Goal: Task Accomplishment & Management: Manage account settings

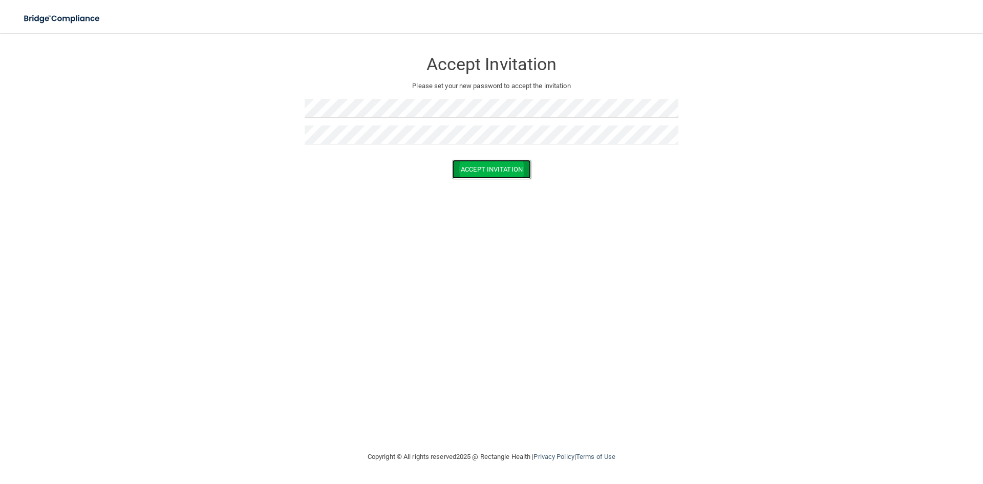
click at [490, 171] on button "Accept Invitation" at bounding box center [491, 169] width 79 height 19
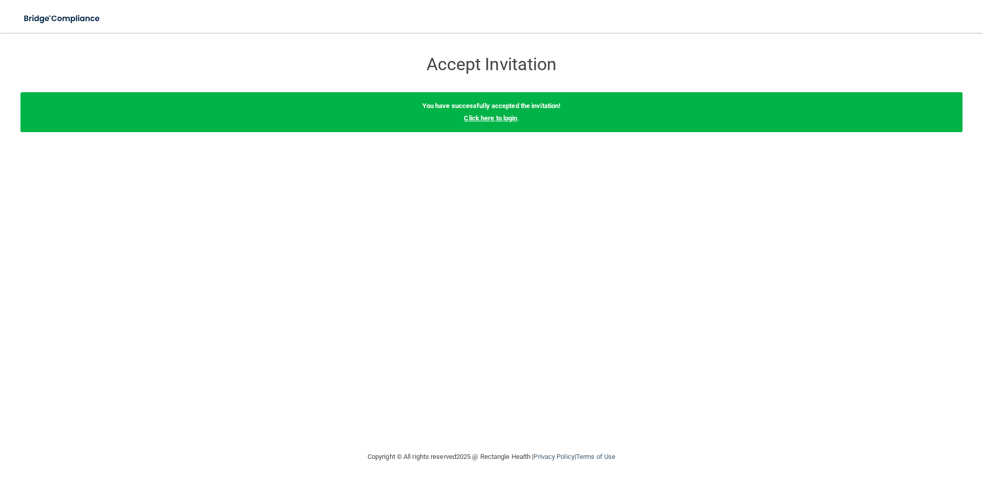
click at [491, 119] on link "Click here to login" at bounding box center [490, 118] width 53 height 8
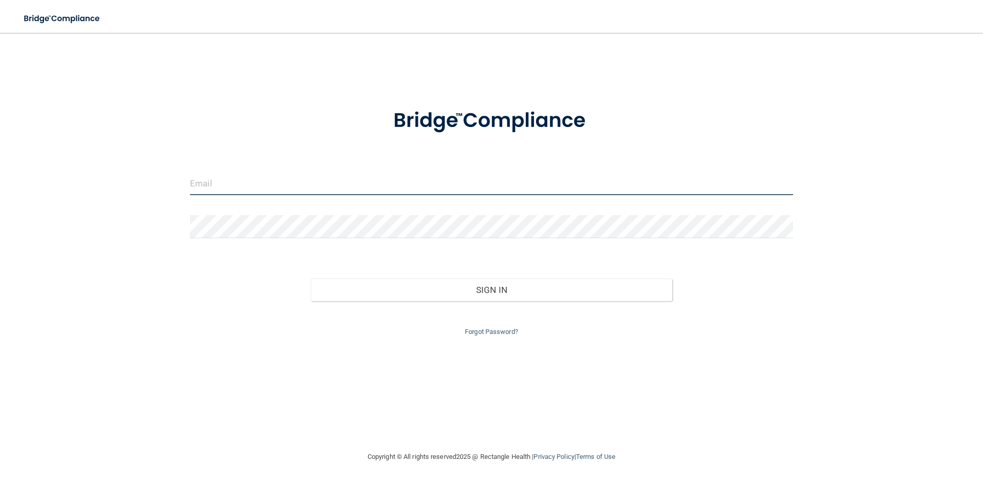
click at [373, 176] on input "email" at bounding box center [491, 183] width 603 height 23
type input "M"
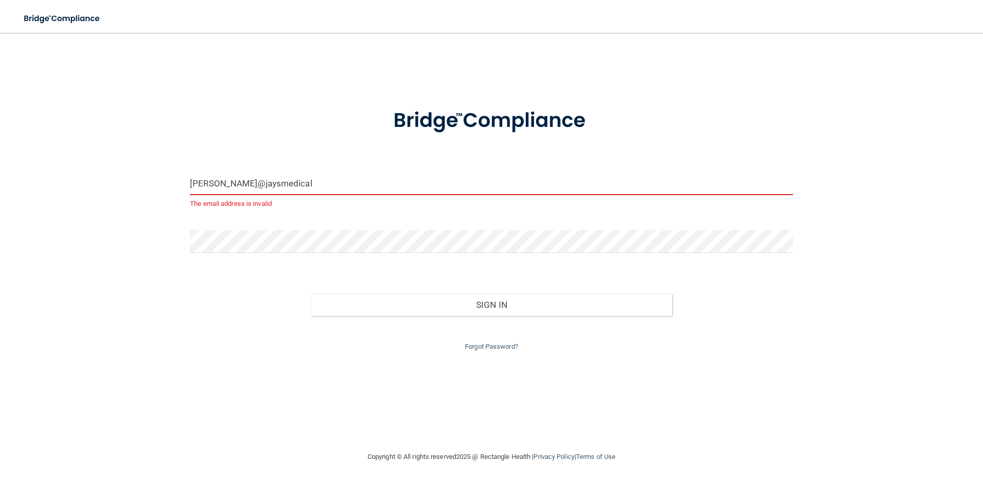
click at [407, 179] on input "[PERSON_NAME]@jaysmedical" at bounding box center [491, 183] width 603 height 23
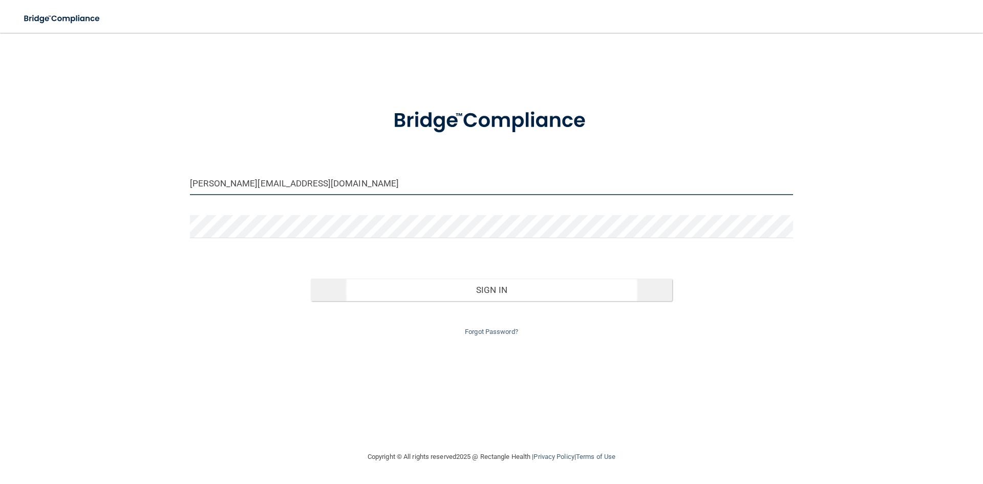
type input "[PERSON_NAME][EMAIL_ADDRESS][DOMAIN_NAME]"
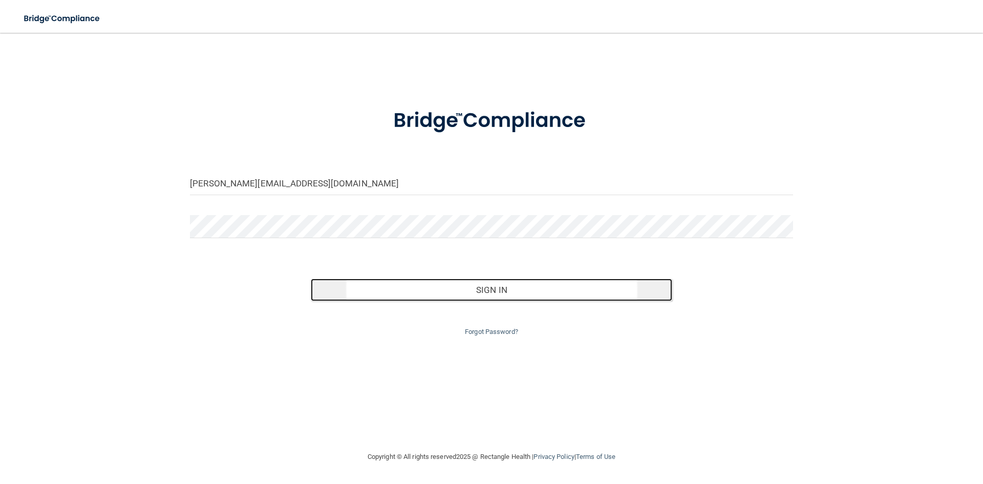
click at [490, 290] on button "Sign In" at bounding box center [492, 290] width 362 height 23
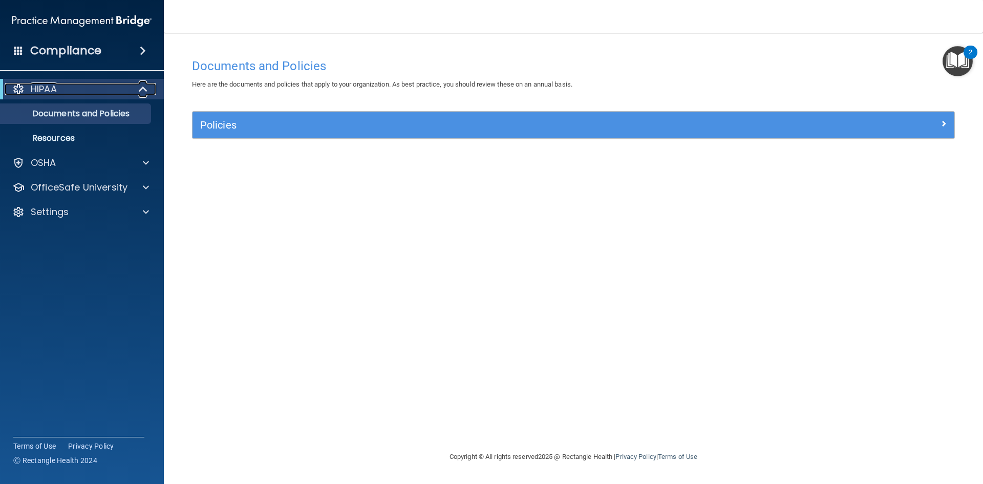
click at [99, 91] on div "HIPAA" at bounding box center [68, 89] width 127 height 12
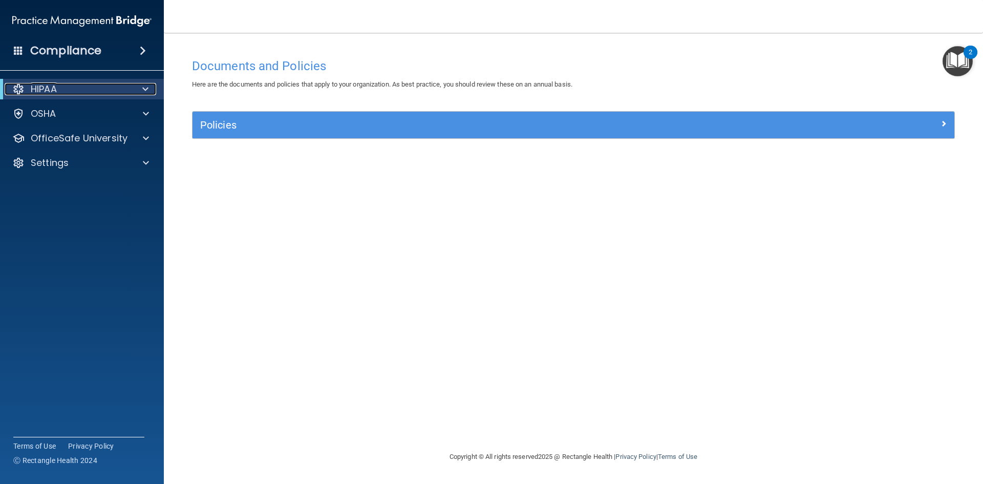
click at [99, 91] on div "HIPAA" at bounding box center [68, 89] width 127 height 12
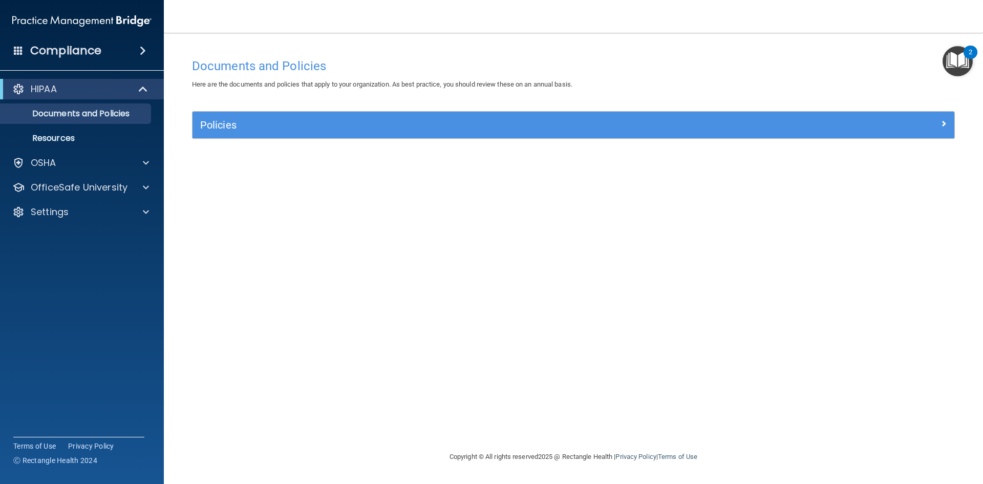
click at [143, 49] on span at bounding box center [143, 51] width 6 height 12
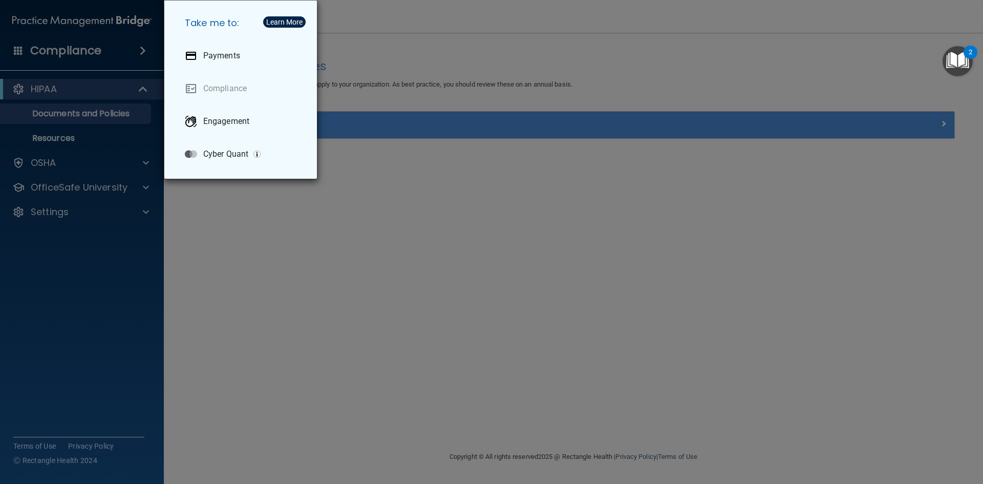
click at [50, 85] on div "Take me to: Payments Compliance Engagement Cyber Quant" at bounding box center [491, 242] width 983 height 484
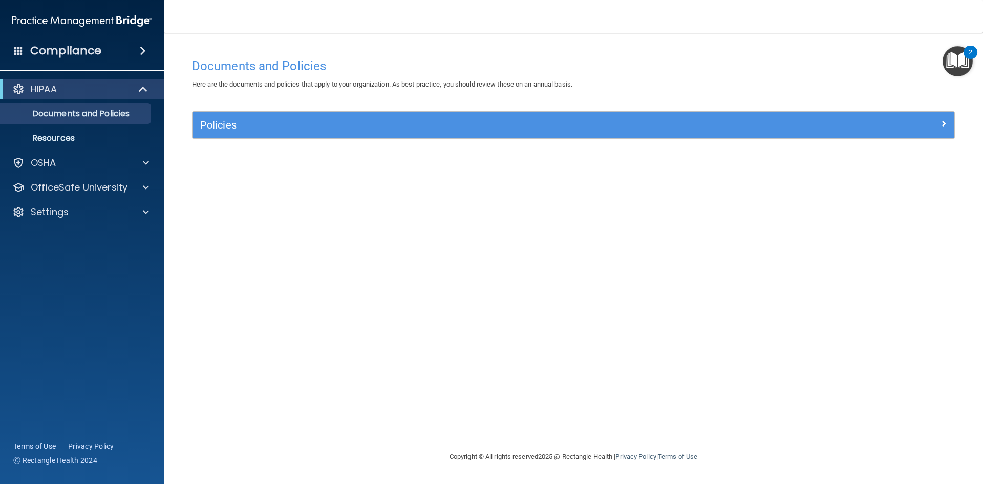
click at [967, 59] on img "Open Resource Center, 2 new notifications" at bounding box center [958, 61] width 30 height 30
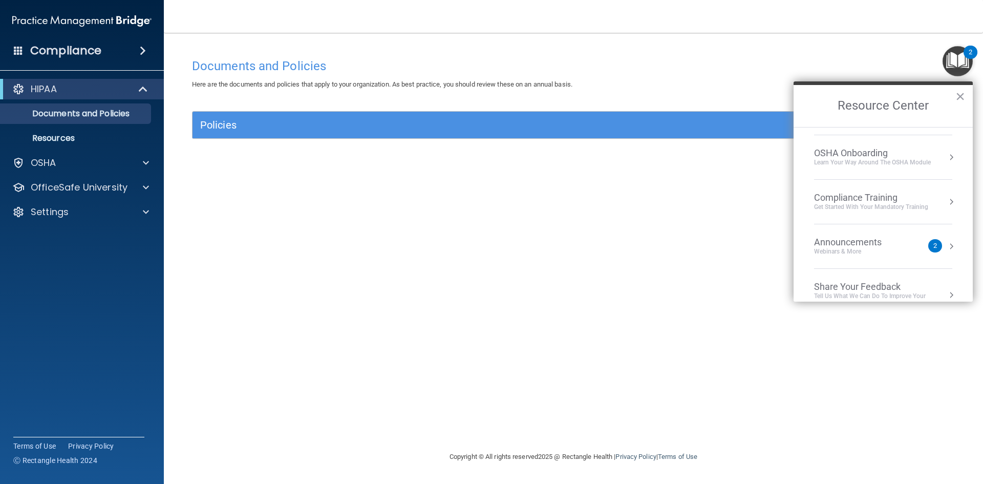
scroll to position [57, 0]
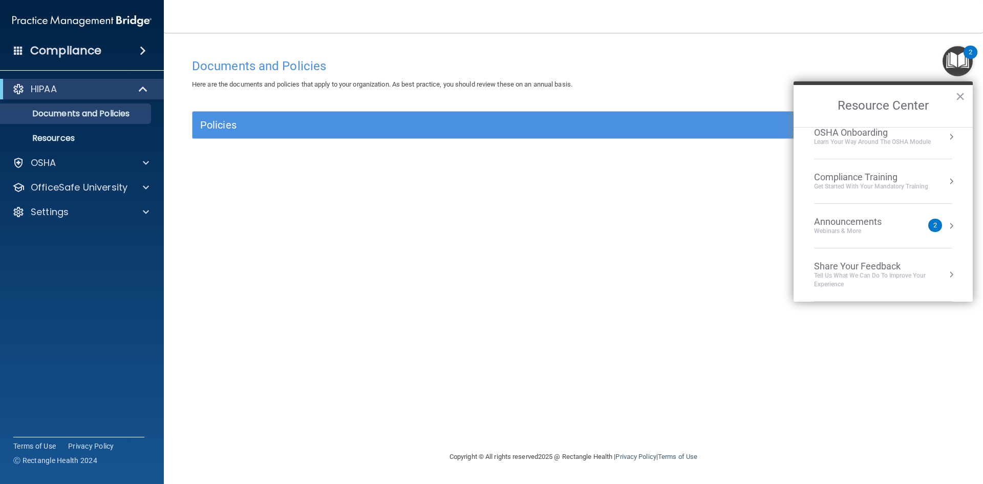
click at [841, 218] on div "Announcements" at bounding box center [858, 221] width 88 height 11
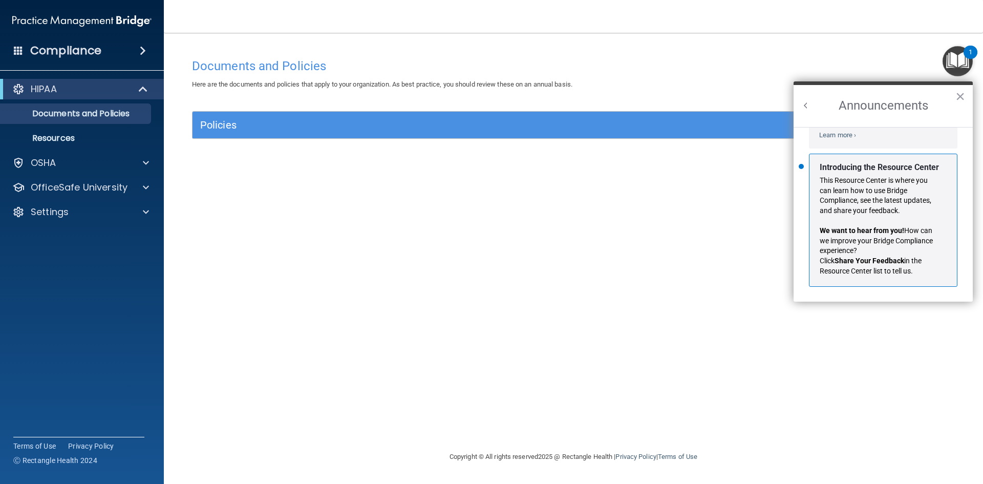
scroll to position [180, 0]
click at [957, 97] on button "×" at bounding box center [961, 96] width 10 height 16
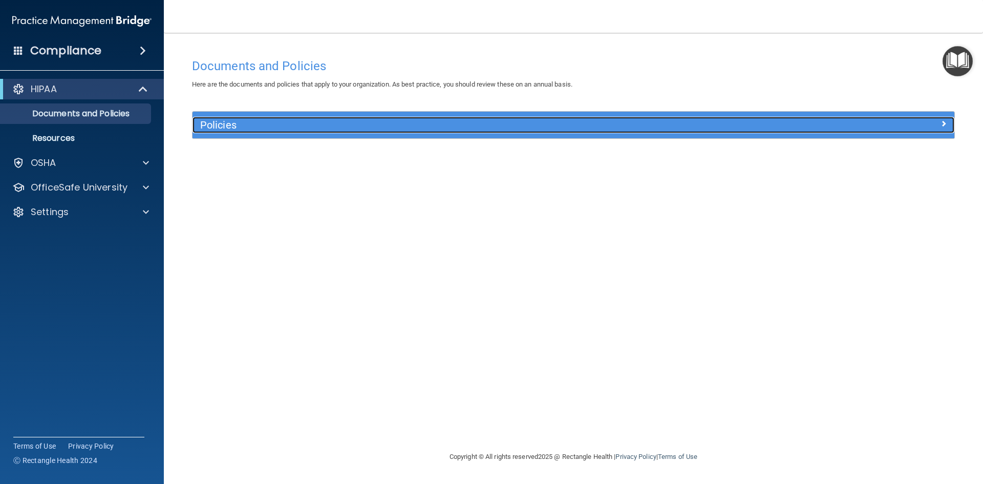
click at [231, 128] on h5 "Policies" at bounding box center [478, 124] width 556 height 11
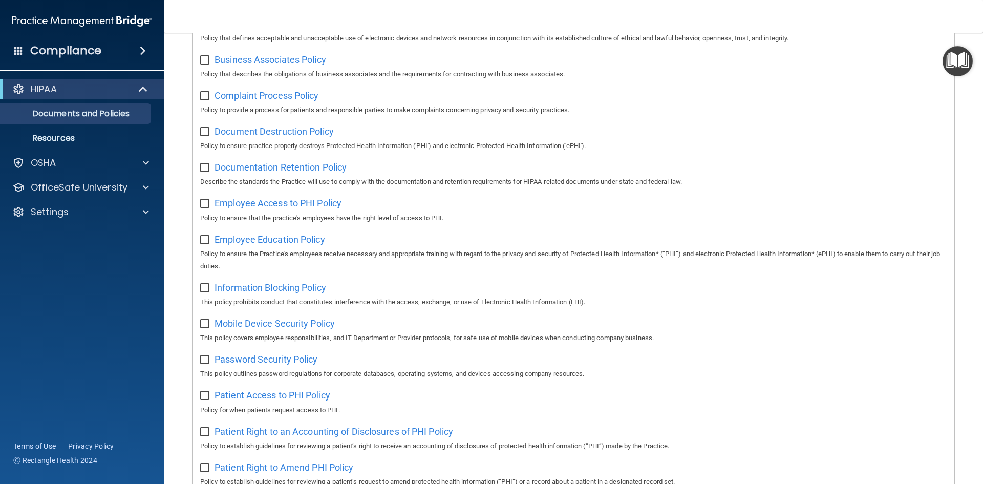
scroll to position [0, 0]
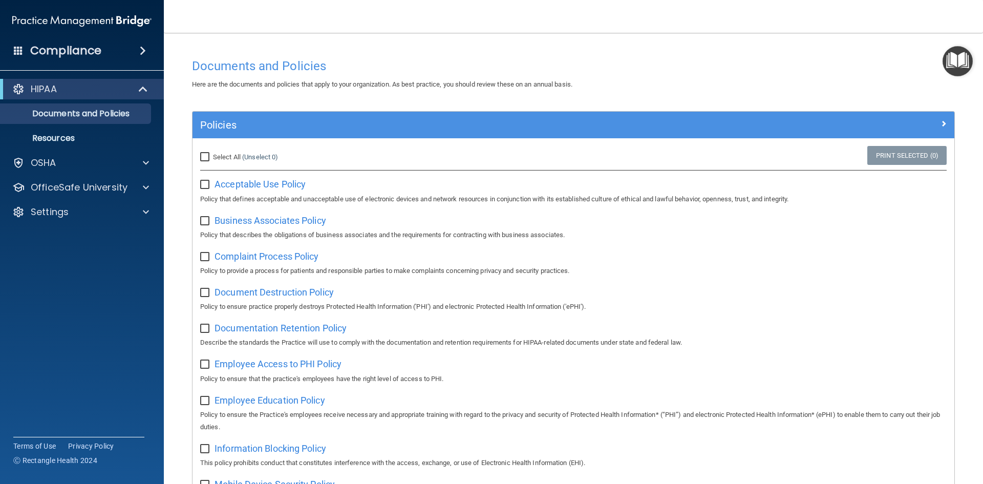
click at [94, 51] on h4 "Compliance" at bounding box center [65, 51] width 71 height 14
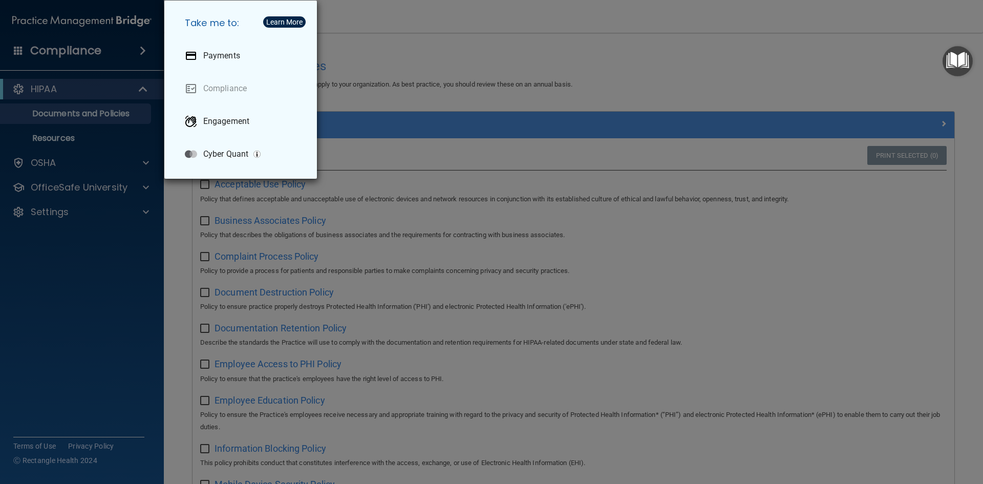
click at [72, 53] on div "Take me to: Payments Compliance Engagement Cyber Quant" at bounding box center [491, 242] width 983 height 484
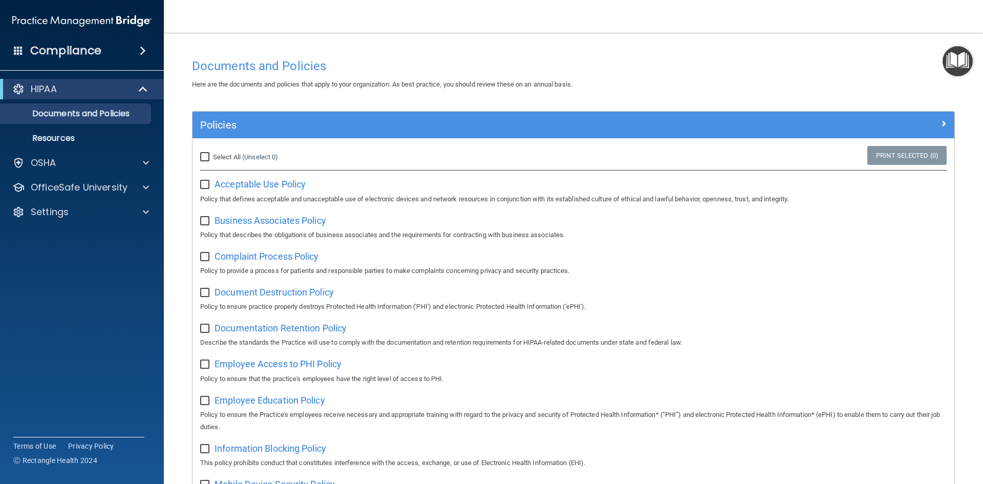
click at [20, 51] on span at bounding box center [18, 50] width 9 height 9
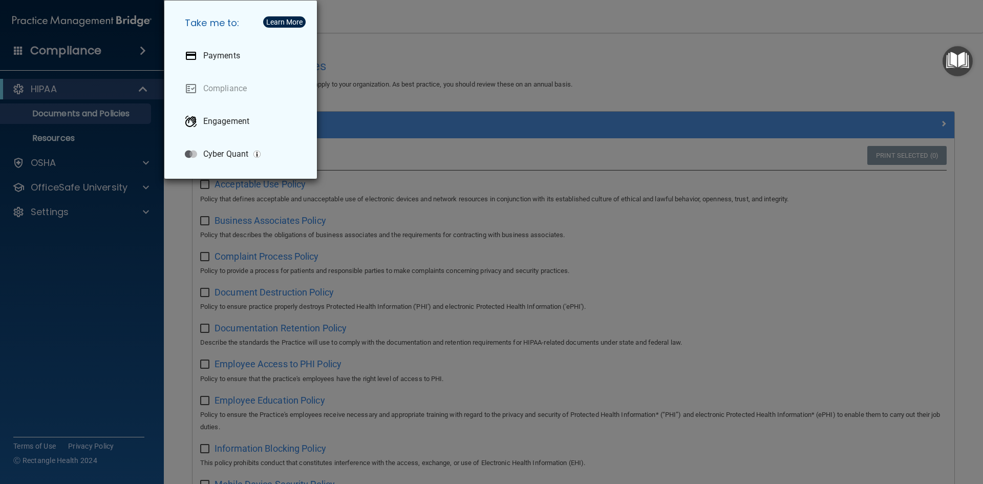
click at [437, 37] on div "Take me to: Payments Compliance Engagement Cyber Quant" at bounding box center [491, 242] width 983 height 484
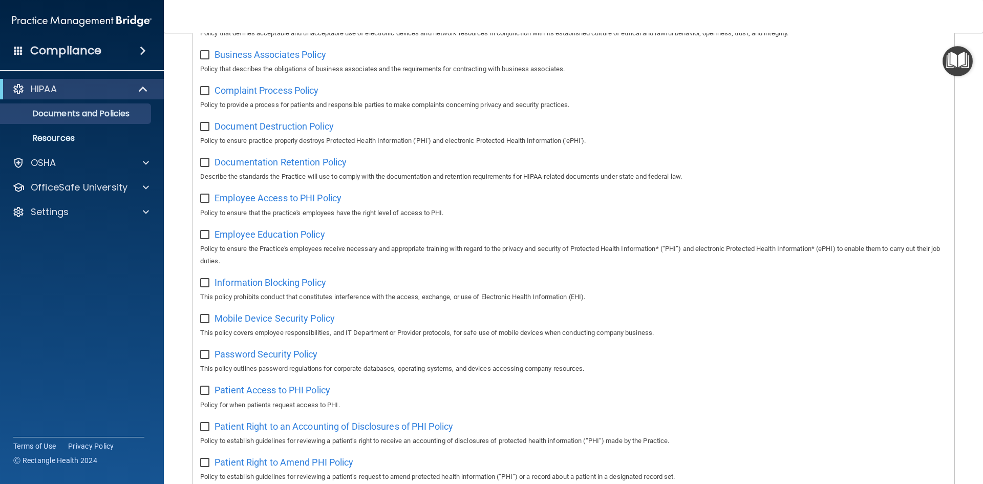
scroll to position [307, 0]
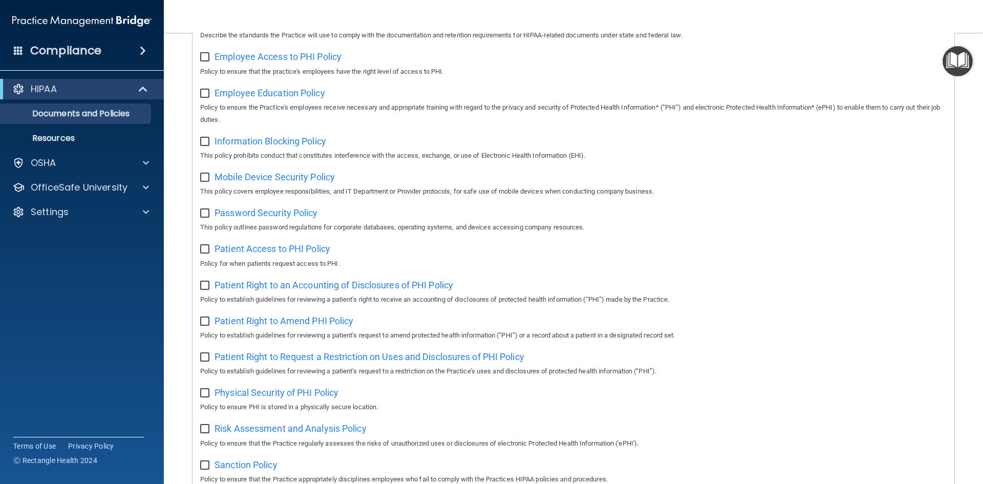
click at [894, 88] on div "Employee Education Policy Policy to ensure the Practice's employees receive nec…" at bounding box center [573, 105] width 747 height 41
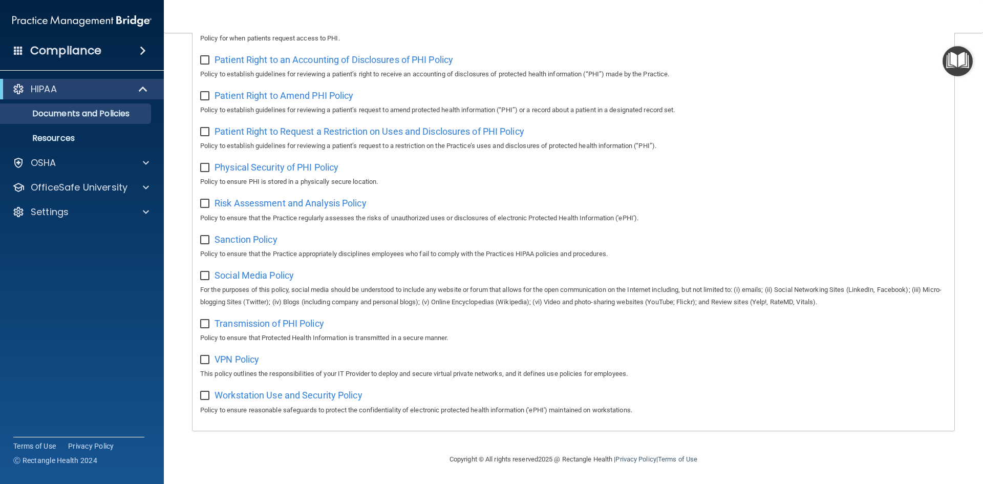
scroll to position [0, 0]
